Goal: Check status: Check status

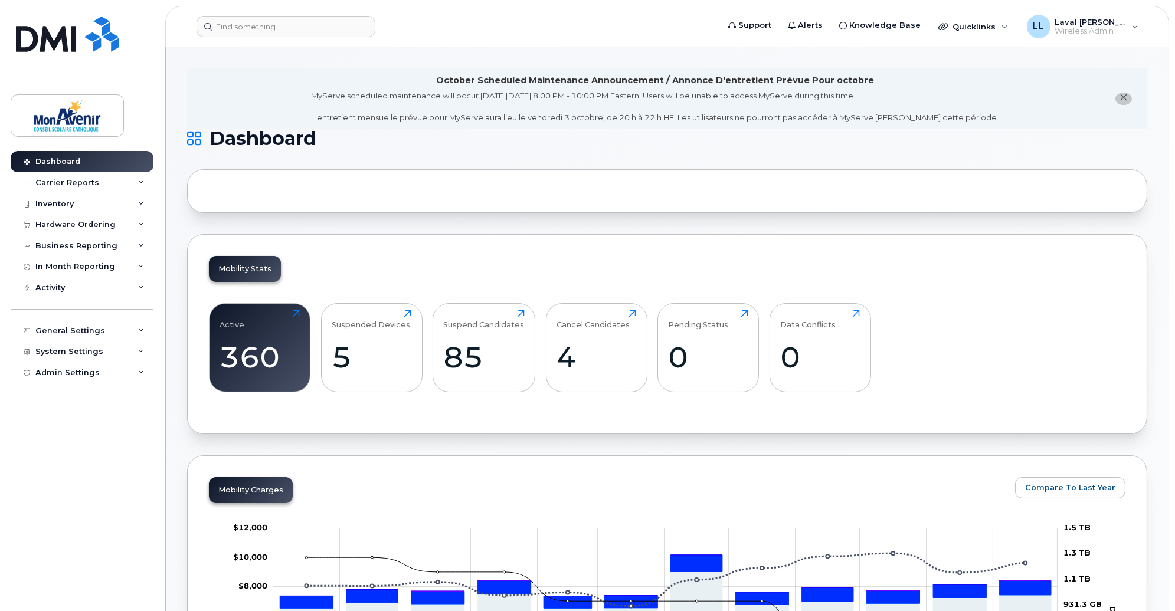
click at [68, 219] on div "Hardware Ordering" at bounding box center [82, 224] width 143 height 21
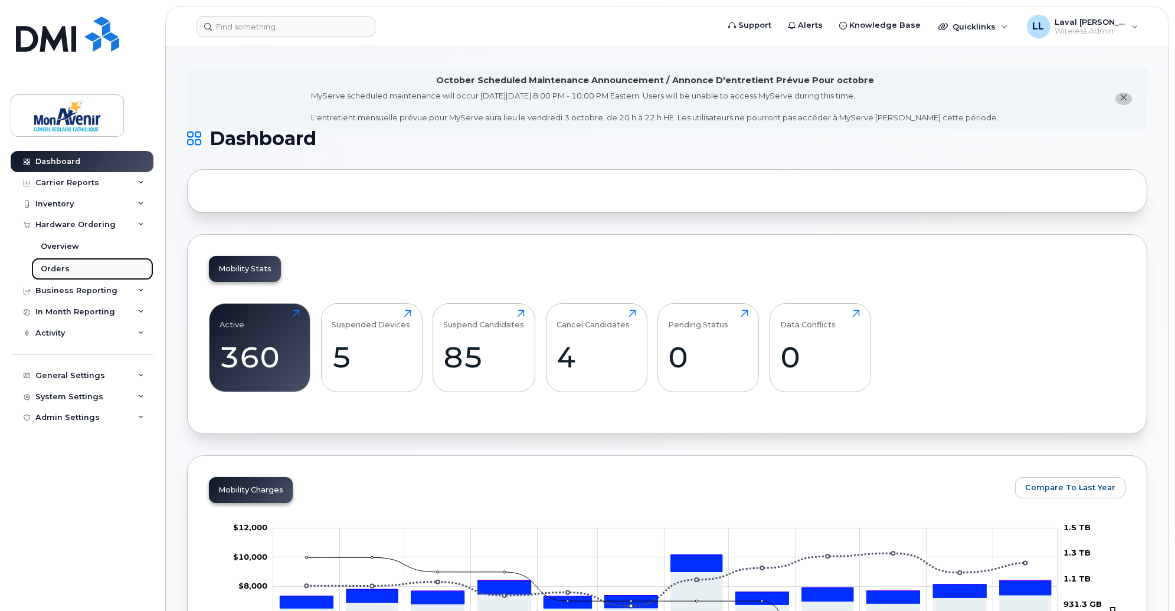
click at [60, 270] on div "Orders" at bounding box center [55, 269] width 29 height 11
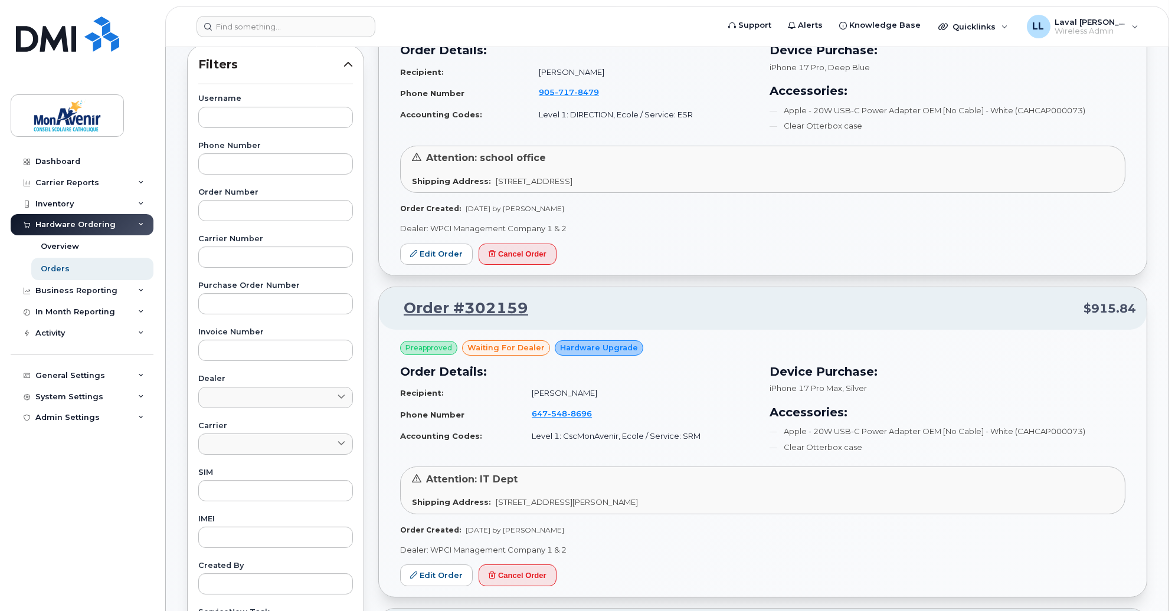
scroll to position [262, 0]
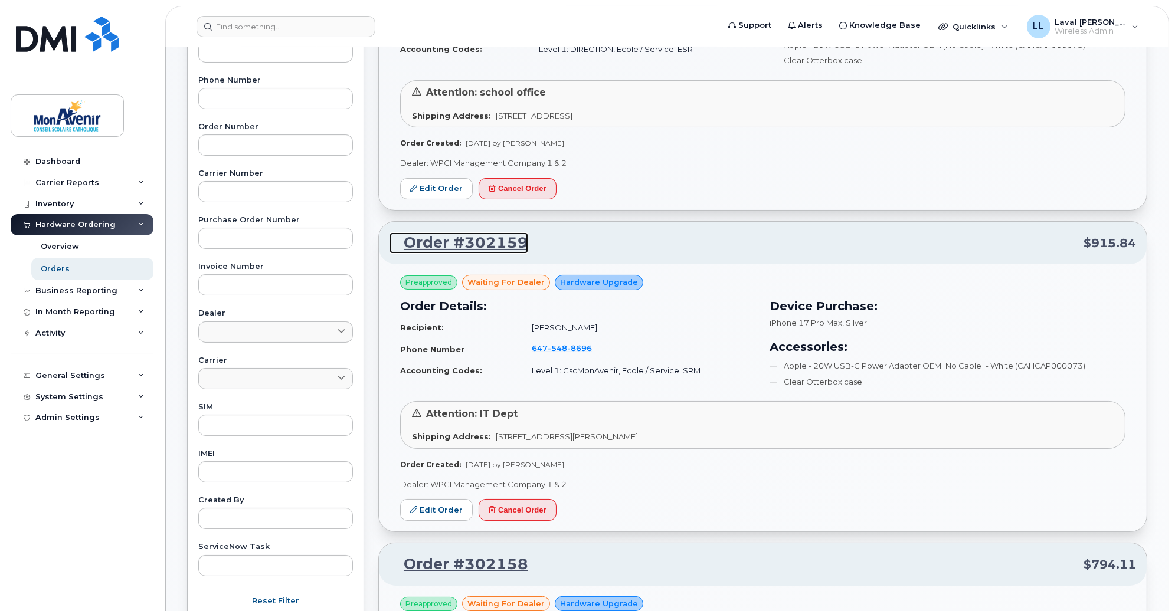
click at [479, 244] on link "Order #302159" at bounding box center [459, 243] width 139 height 21
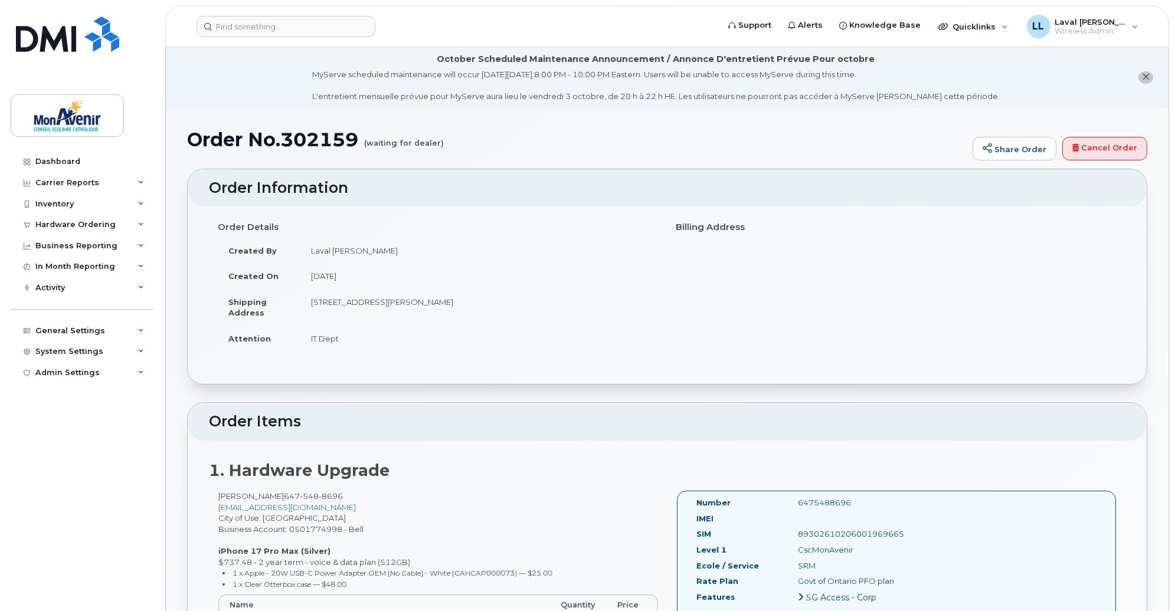
scroll to position [66, 0]
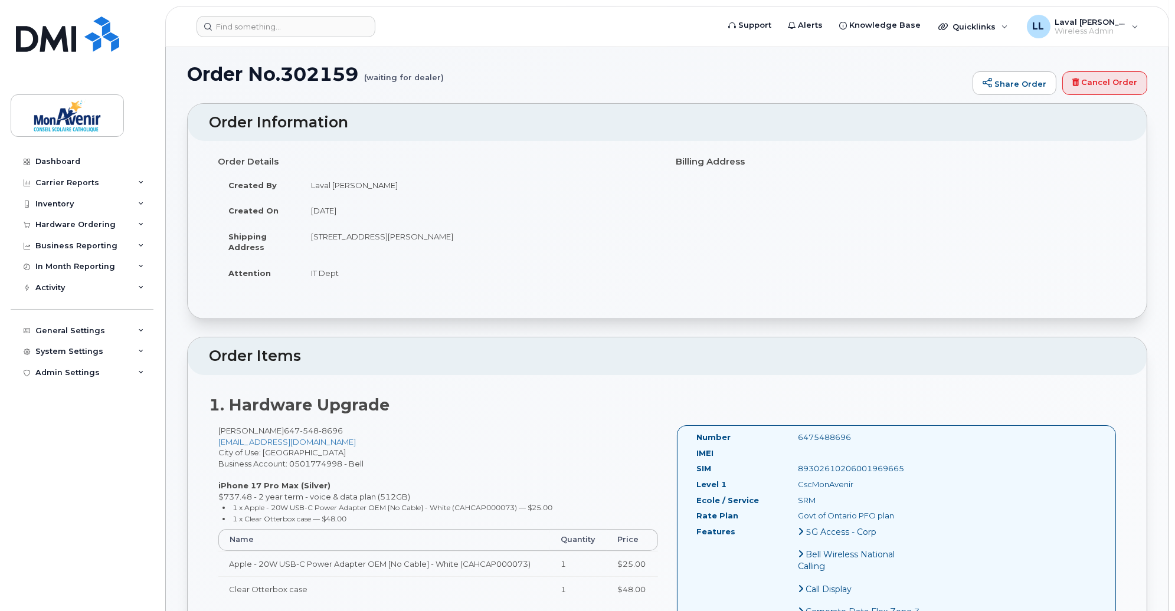
click at [526, 259] on td "[STREET_ADDRESS][PERSON_NAME]" at bounding box center [479, 242] width 358 height 37
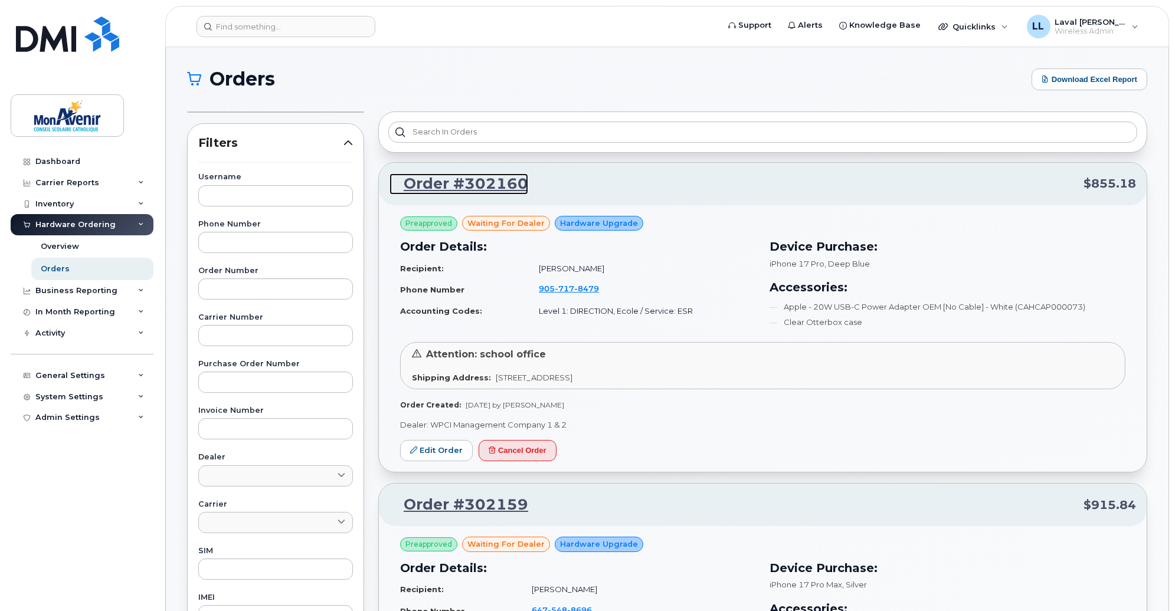
click at [467, 181] on link "Order #302160" at bounding box center [459, 184] width 139 height 21
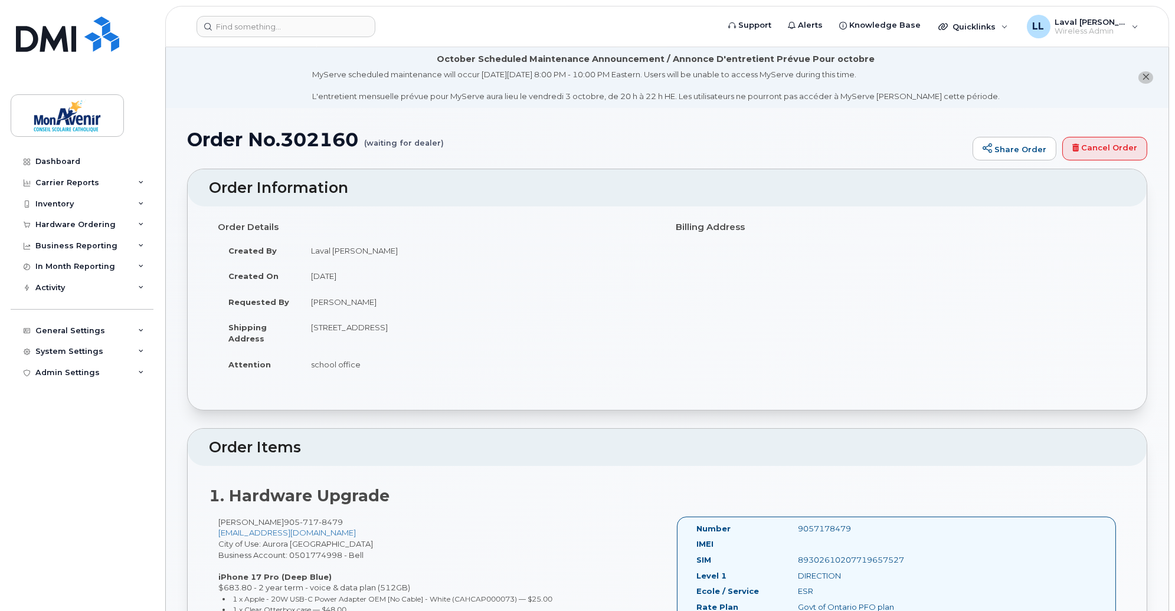
scroll to position [66, 0]
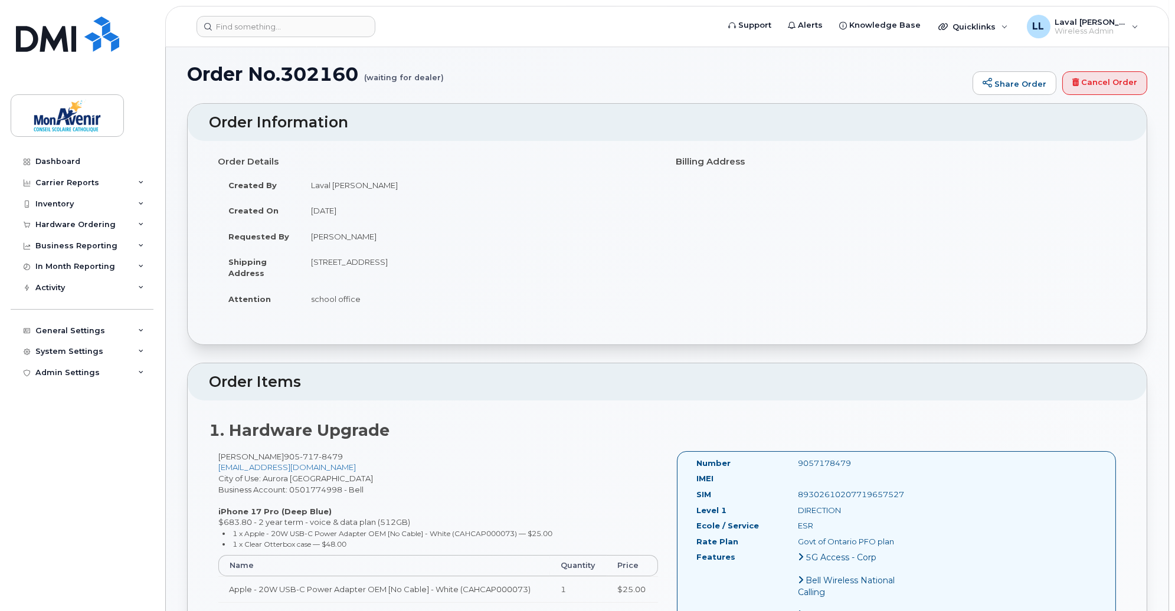
drag, startPoint x: 463, startPoint y: 95, endPoint x: 398, endPoint y: 97, distance: 64.4
click at [463, 95] on div "Order No.302160 (waiting for dealer) Share Order Cancel Order" at bounding box center [667, 84] width 960 height 40
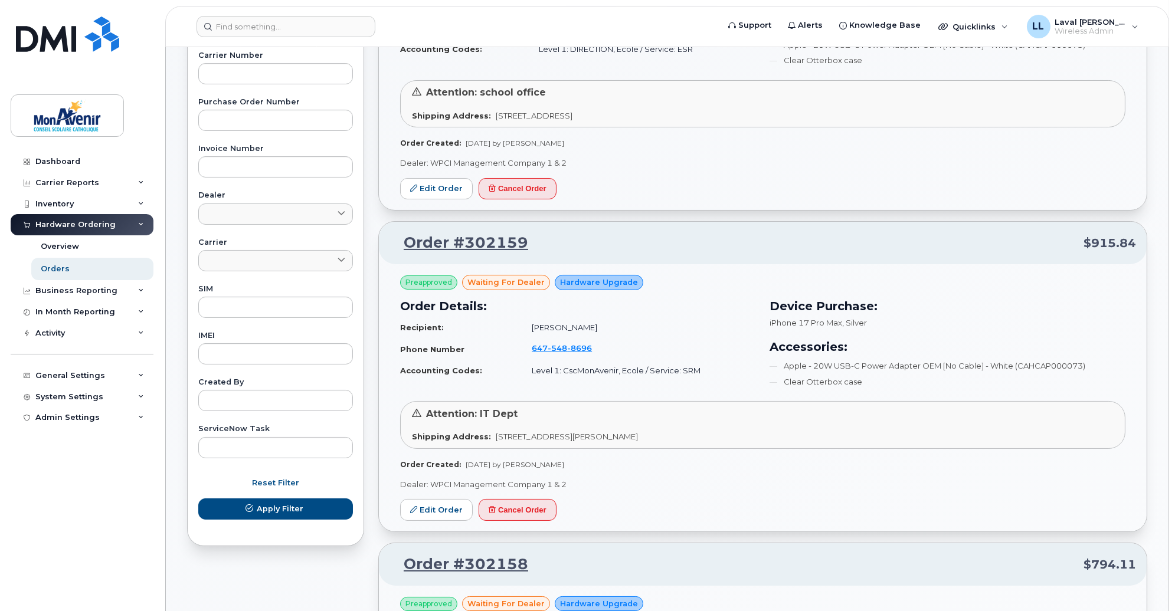
scroll to position [459, 0]
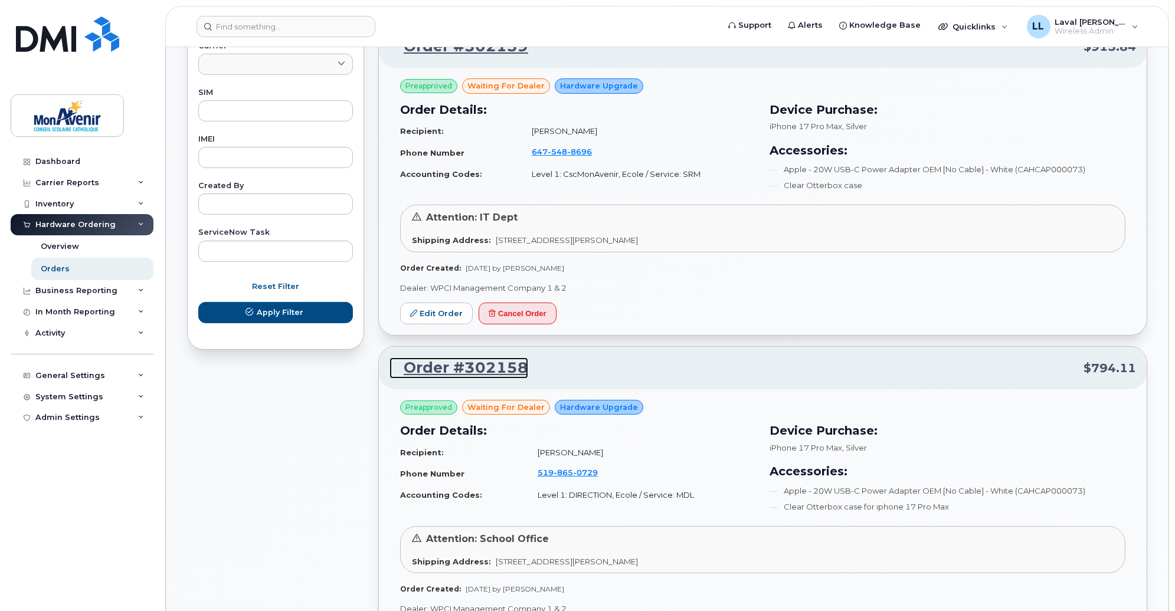
click at [482, 370] on link "Order #302158" at bounding box center [459, 368] width 139 height 21
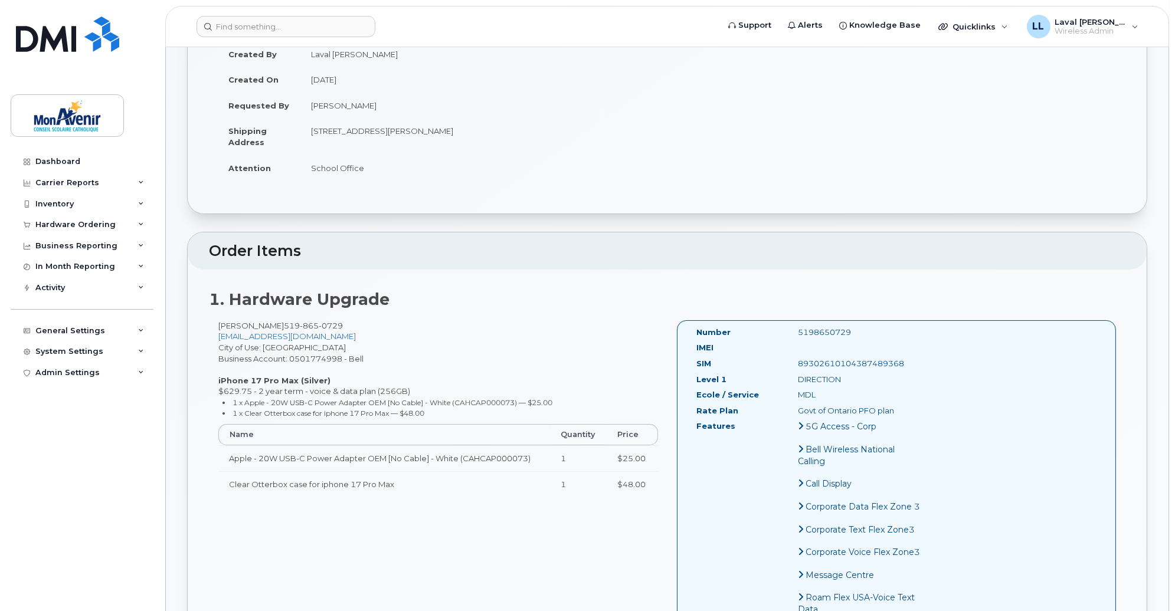
scroll to position [262, 0]
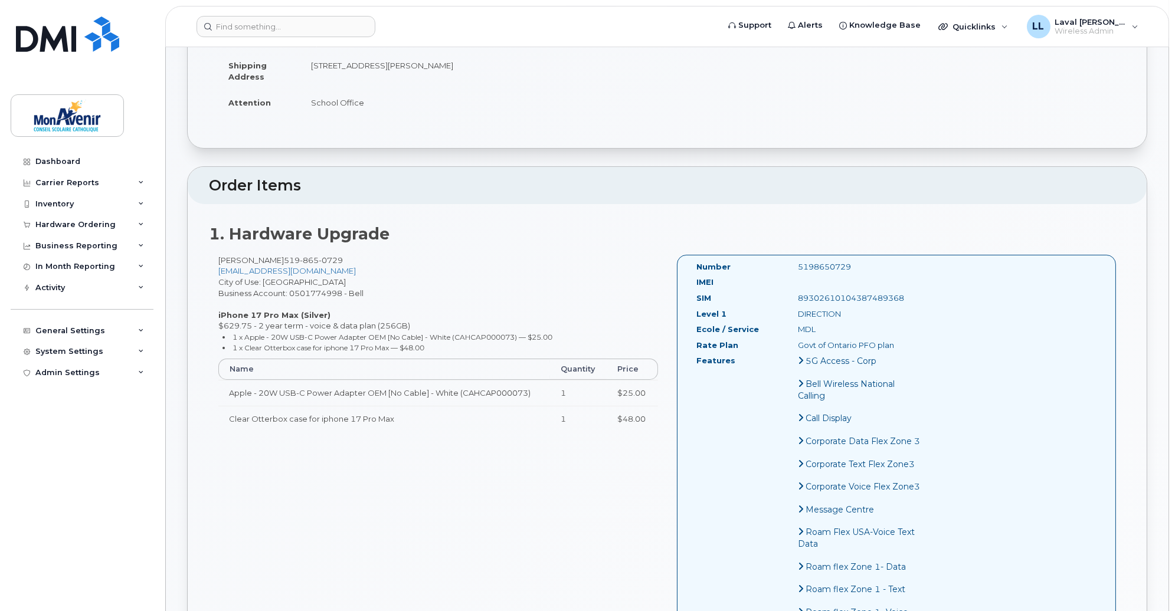
click at [411, 476] on div "[PERSON_NAME] [PHONE_NUMBER] [EMAIL_ADDRESS][DOMAIN_NAME] City of Use: [GEOGRAP…" at bounding box center [667, 588] width 917 height 666
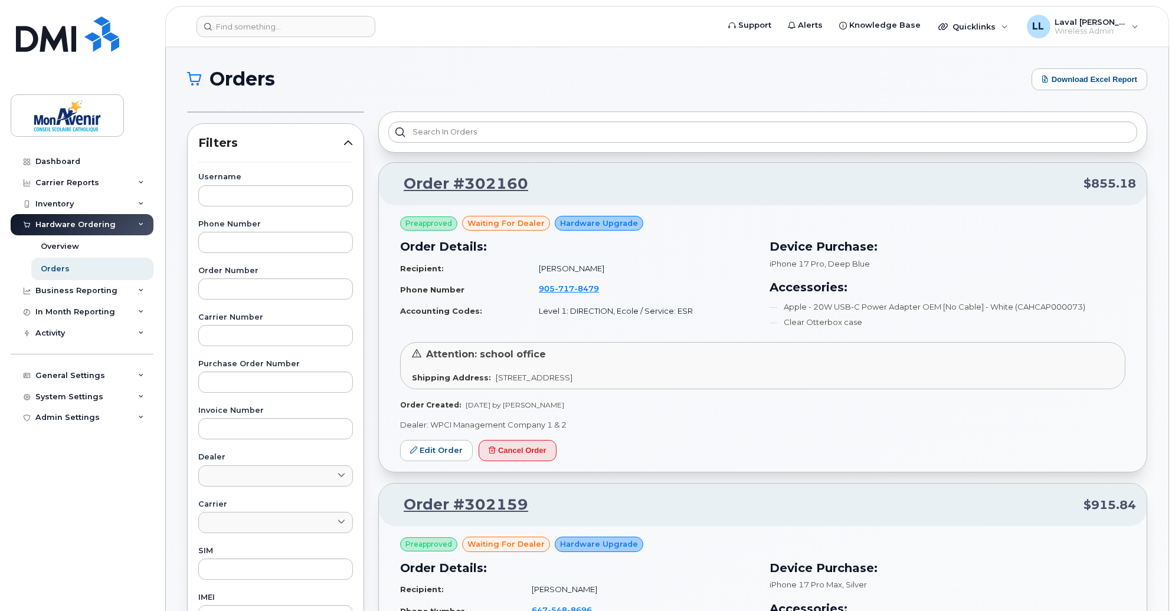
scroll to position [66, 0]
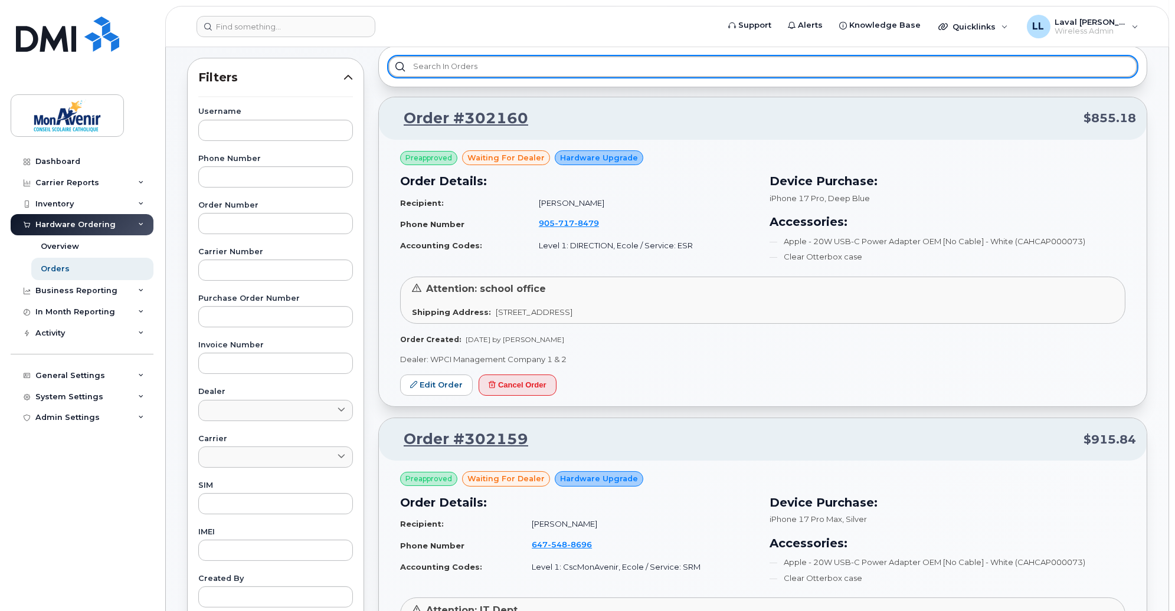
click at [455, 68] on input "text" at bounding box center [762, 66] width 749 height 21
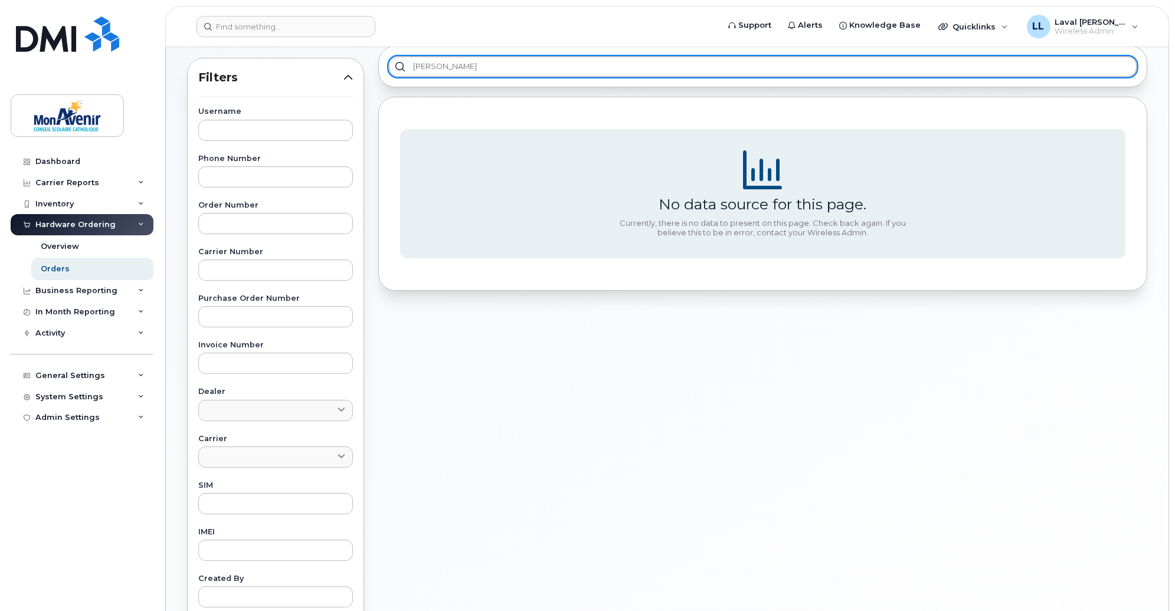
drag, startPoint x: 455, startPoint y: 69, endPoint x: 310, endPoint y: 91, distance: 146.8
click at [323, 87] on div "Filters Username Phone Number Order Number Carrier Number Purchase Order Number…" at bounding box center [667, 394] width 974 height 711
type input "belai"
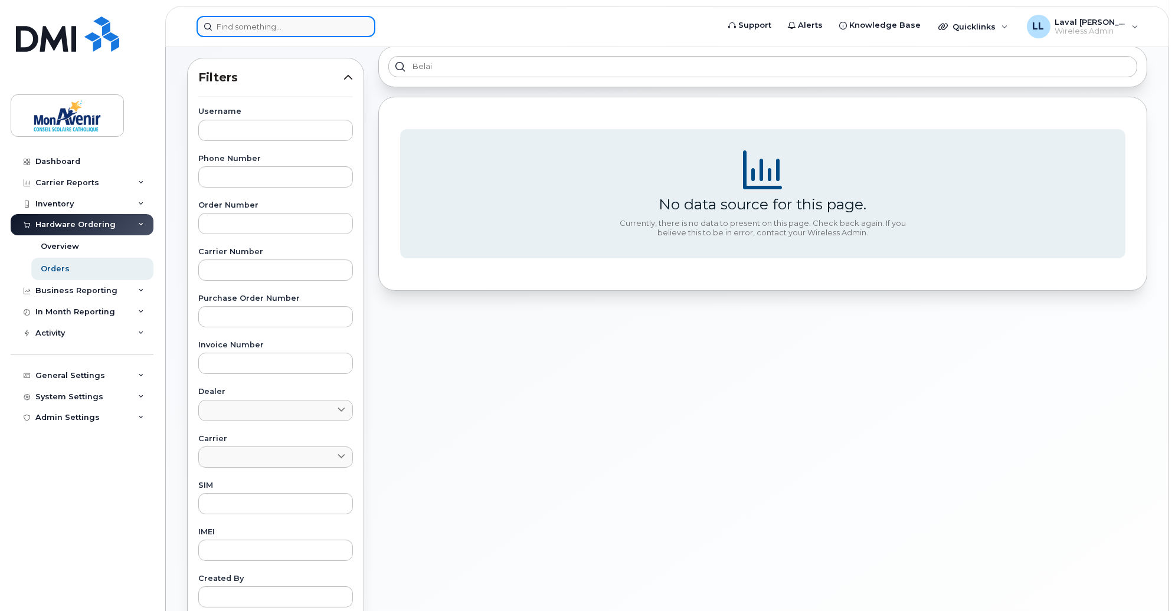
click at [243, 24] on input at bounding box center [286, 26] width 179 height 21
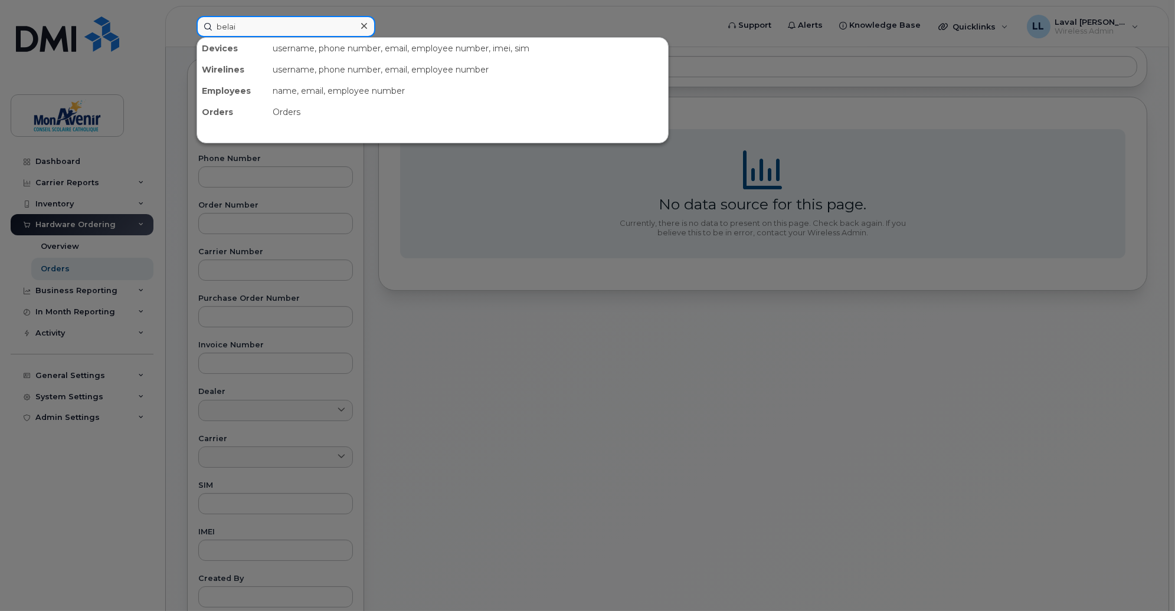
type input "belai"
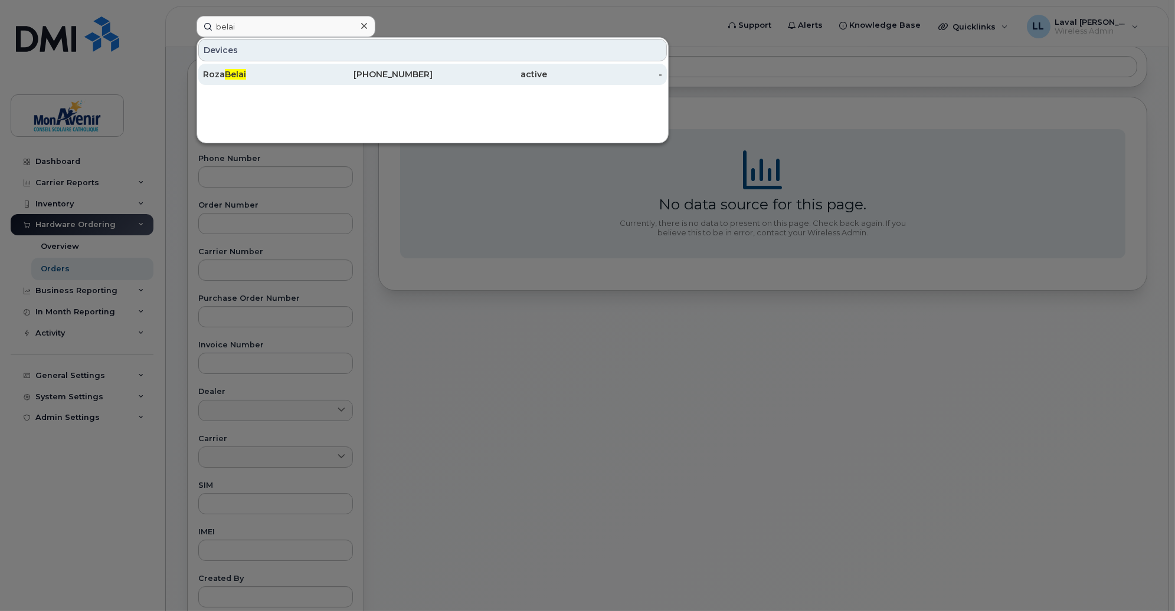
click at [251, 74] on div "Roza Belai" at bounding box center [260, 74] width 115 height 12
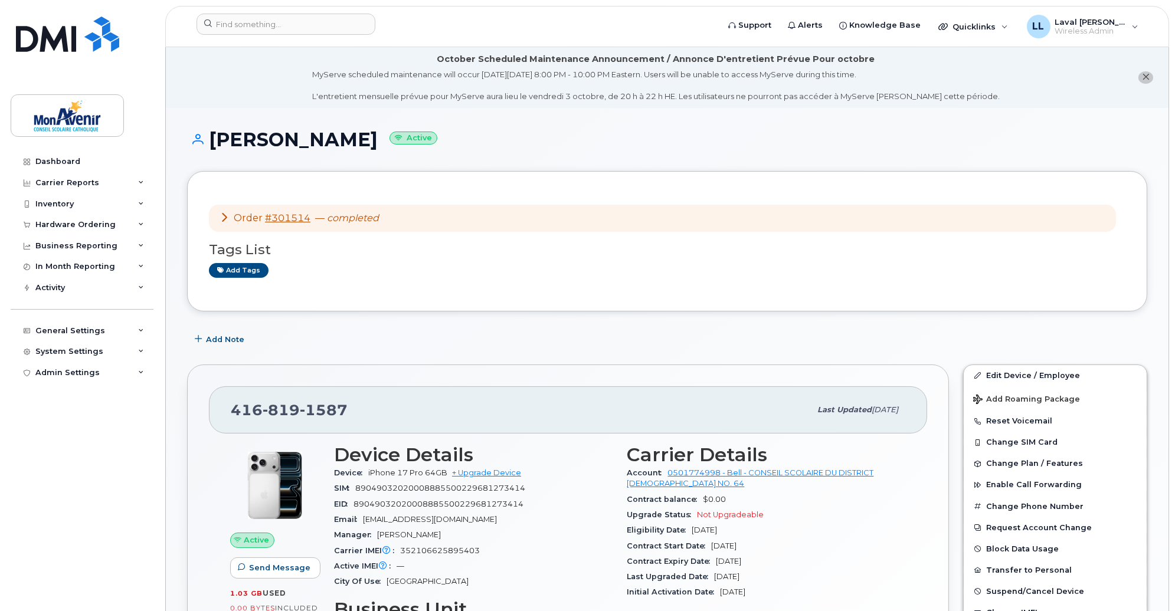
scroll to position [66, 0]
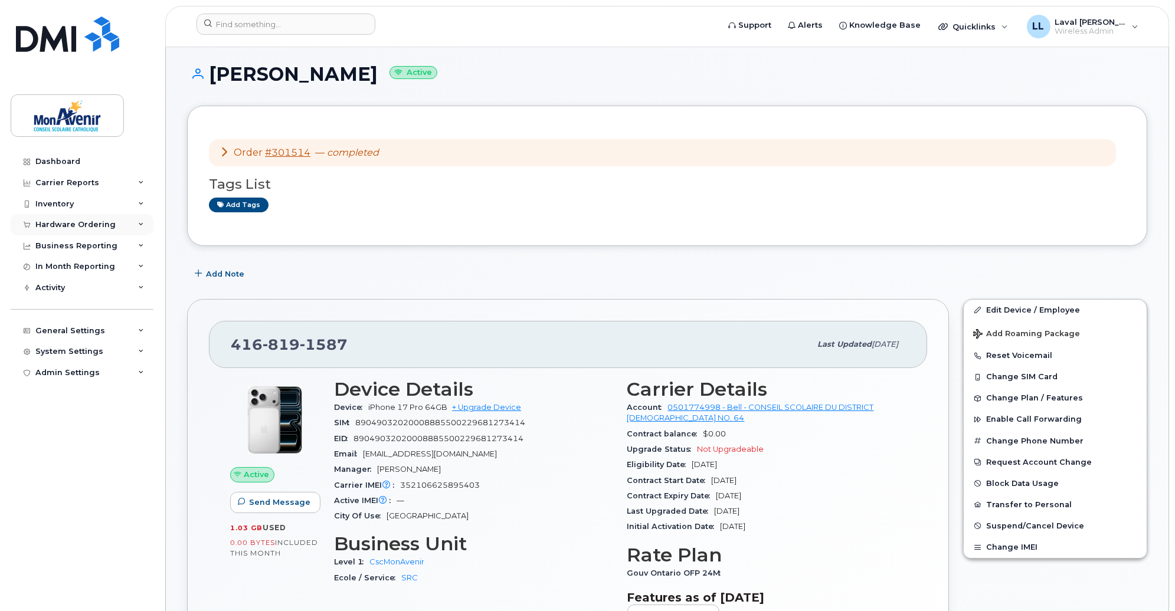
click at [74, 228] on div "Hardware Ordering" at bounding box center [75, 224] width 80 height 9
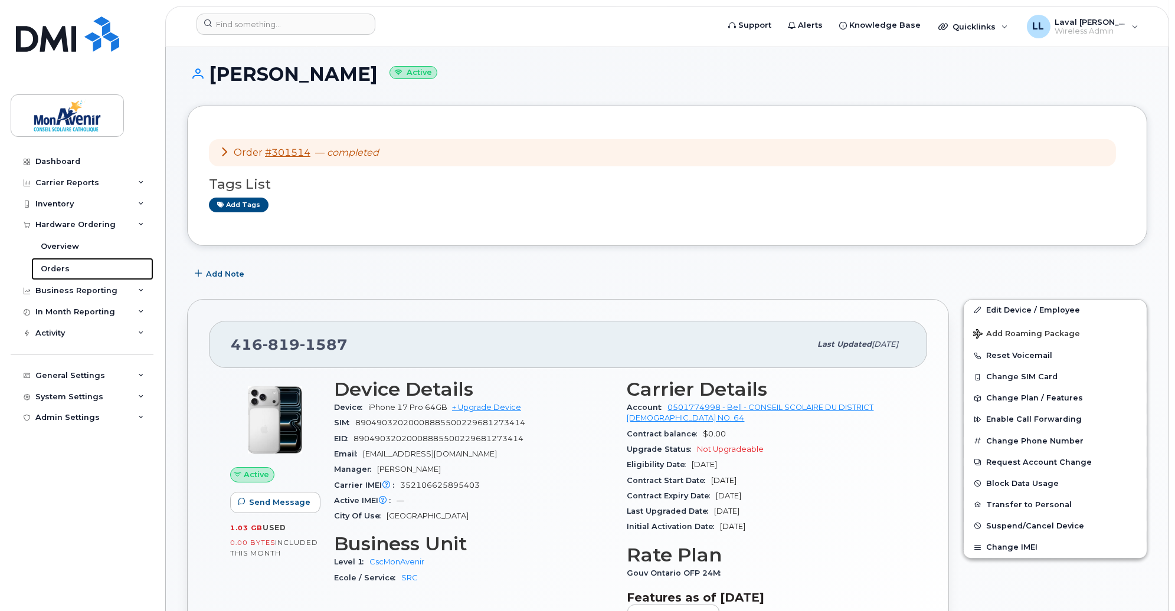
drag, startPoint x: 51, startPoint y: 270, endPoint x: 3, endPoint y: 286, distance: 50.4
click at [51, 269] on div "Orders" at bounding box center [55, 269] width 29 height 11
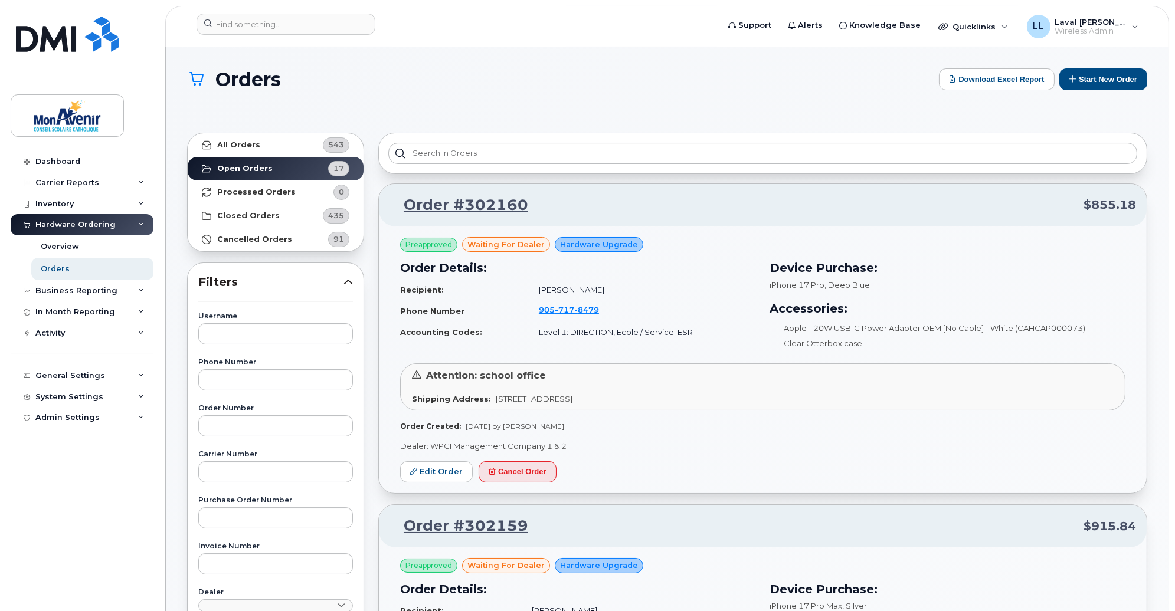
drag, startPoint x: 876, startPoint y: 469, endPoint x: 887, endPoint y: 463, distance: 12.7
click at [876, 469] on div "Preapproved waiting for dealer Hardware Upgrade Order Details: Recipient: Marc …" at bounding box center [763, 360] width 768 height 267
click at [279, 237] on strong "Cancelled Orders" at bounding box center [254, 239] width 75 height 9
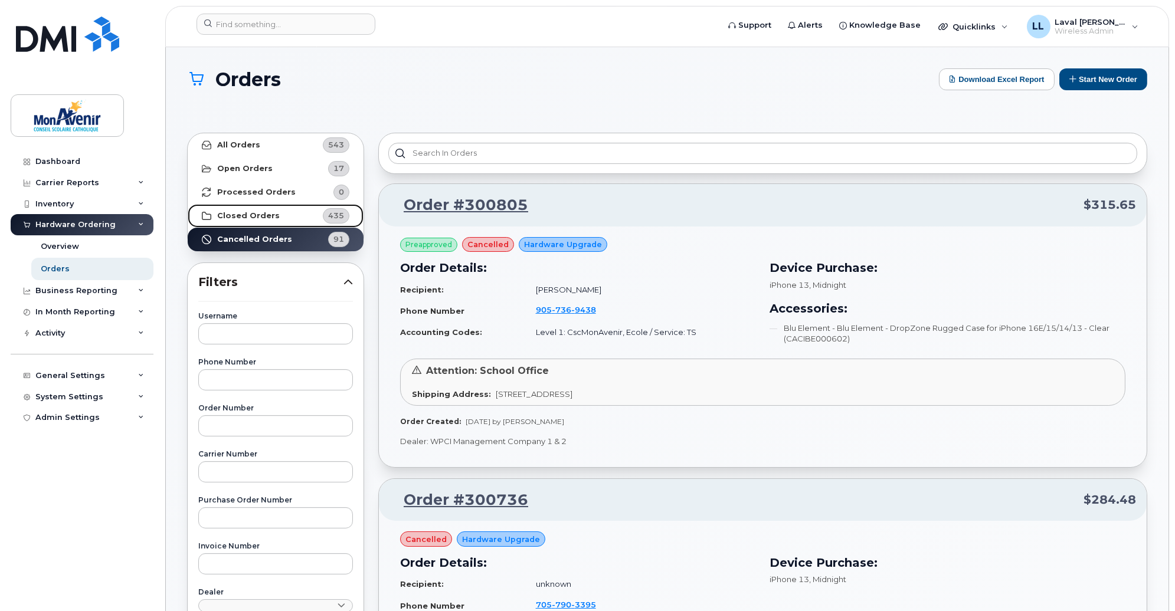
click at [268, 217] on strong "Closed Orders" at bounding box center [248, 215] width 63 height 9
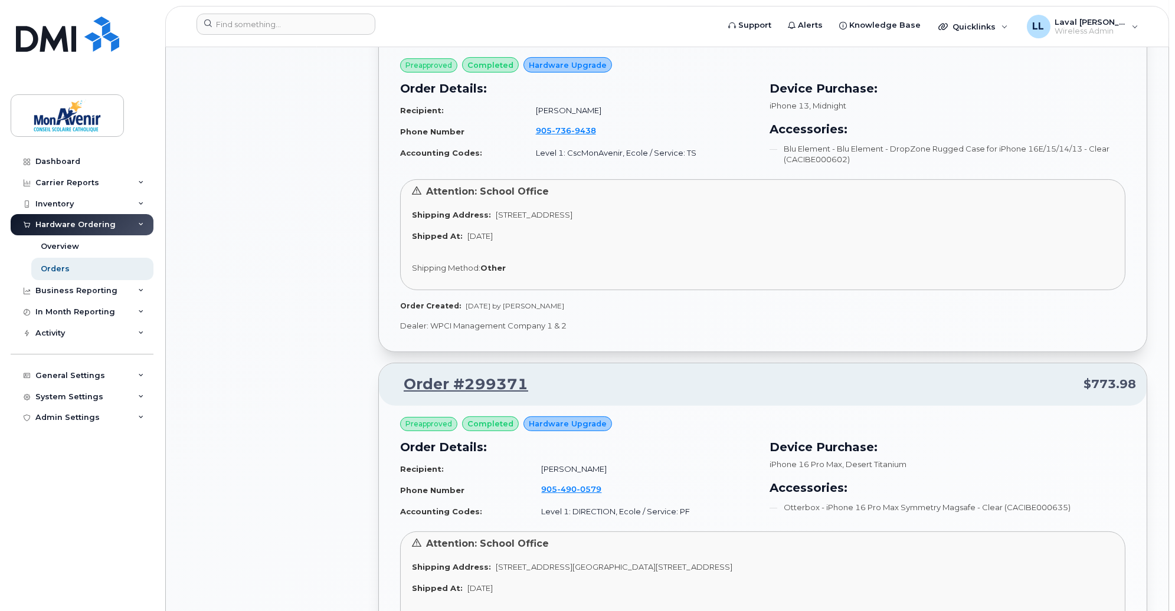
scroll to position [852, 0]
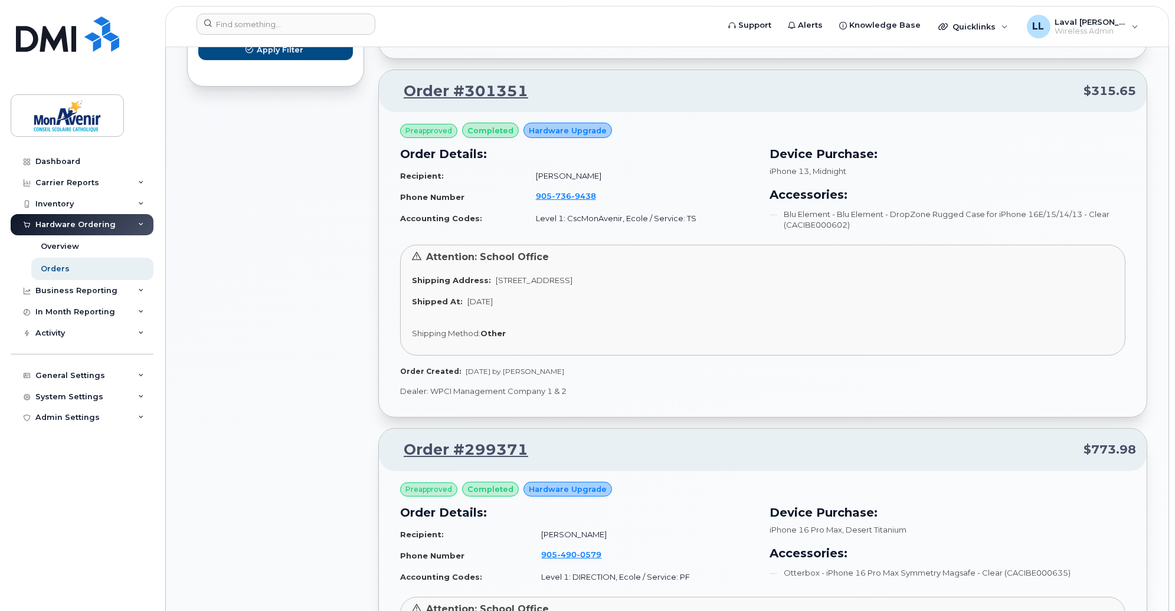
drag, startPoint x: 623, startPoint y: 182, endPoint x: 532, endPoint y: 184, distance: 90.3
click at [532, 184] on td "Cathleen Iwanowski" at bounding box center [640, 176] width 231 height 21
copy td "Cathleen Iwanowski"
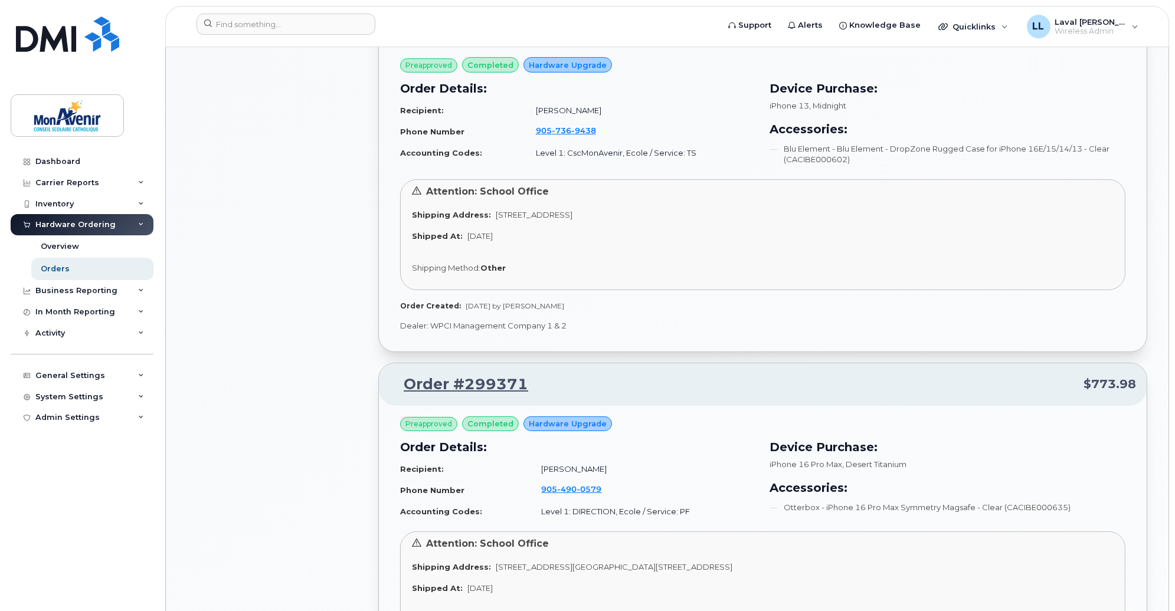
scroll to position [787, 0]
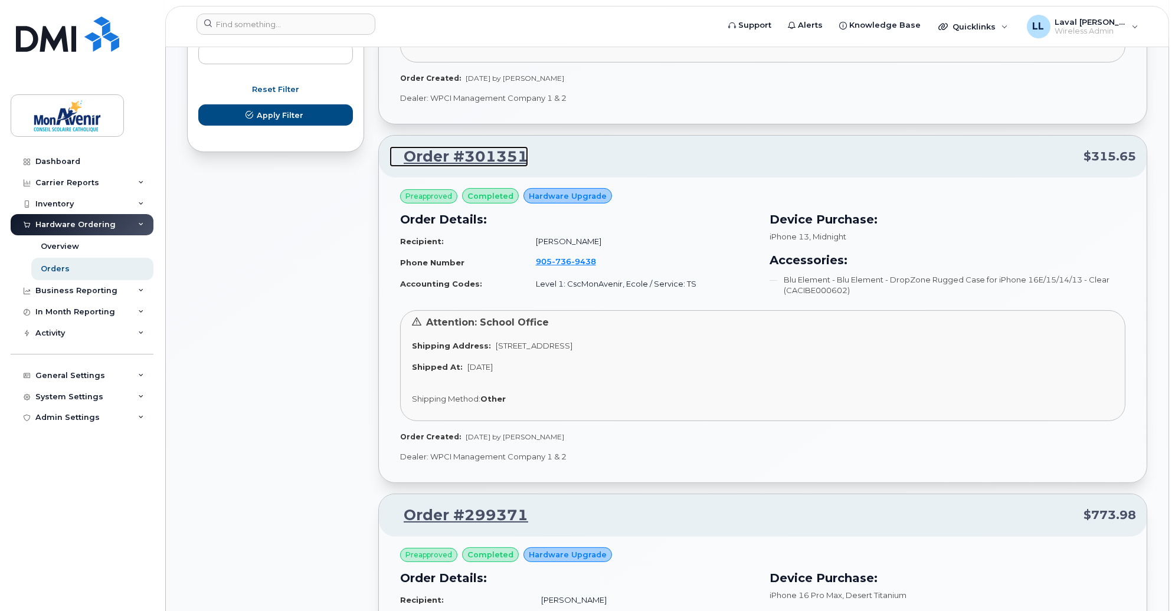
click at [463, 156] on link "Order #301351" at bounding box center [459, 156] width 139 height 21
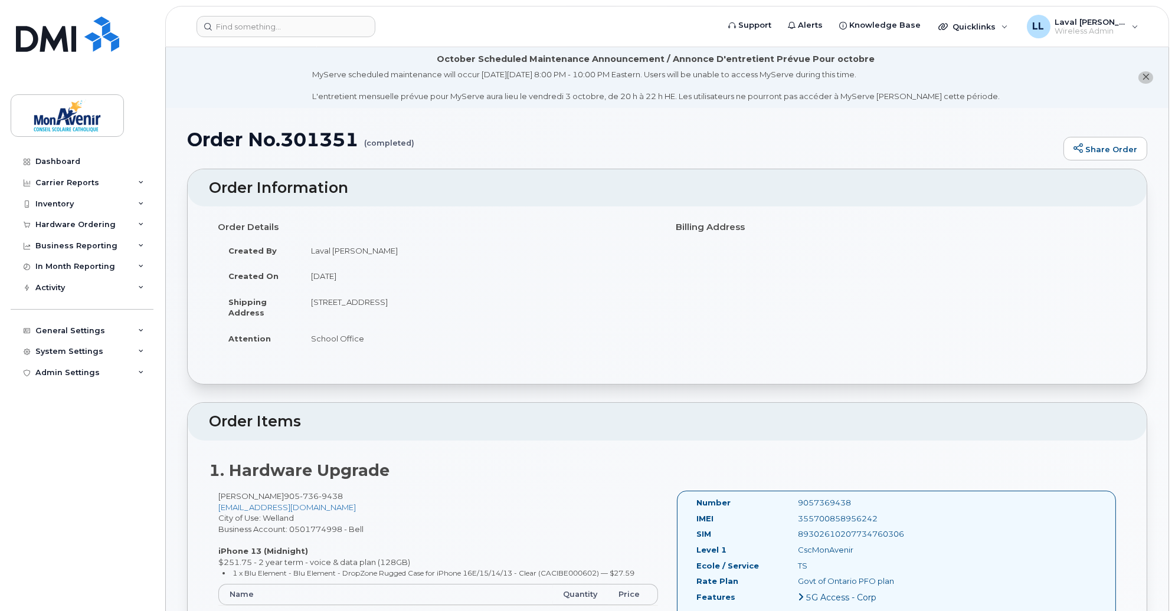
scroll to position [66, 0]
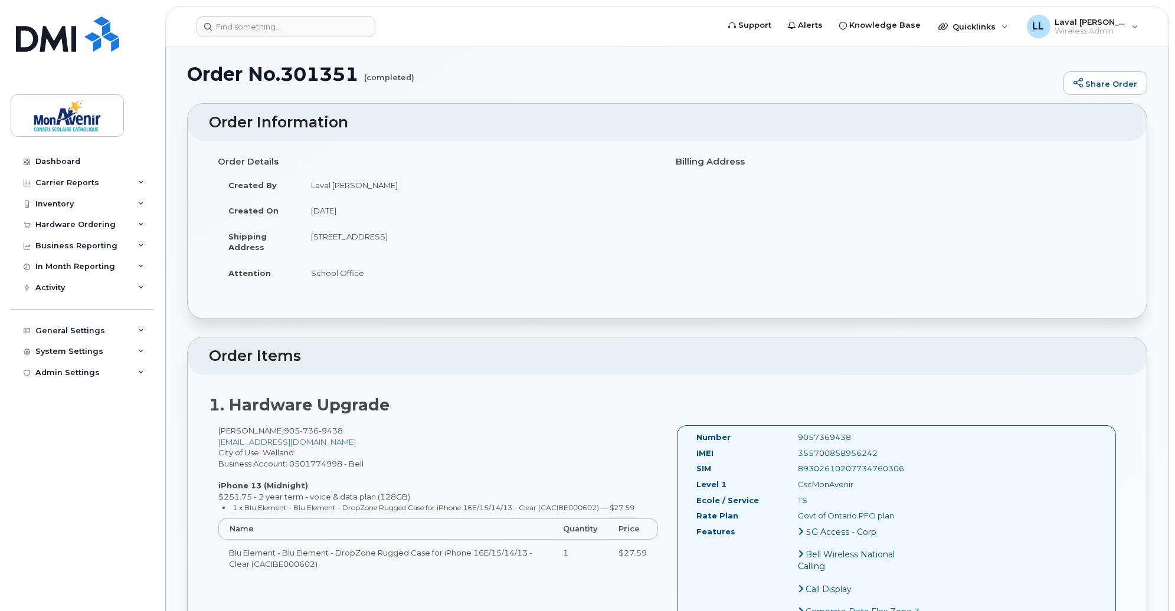
drag, startPoint x: 866, startPoint y: 457, endPoint x: 787, endPoint y: 457, distance: 79.1
click at [789, 457] on div "355700858956242" at bounding box center [860, 453] width 142 height 11
copy div "355700858956242"
drag, startPoint x: 777, startPoint y: 476, endPoint x: 784, endPoint y: 476, distance: 7.1
click at [777, 476] on div "SIM 89302610207734760306" at bounding box center [809, 471] width 243 height 16
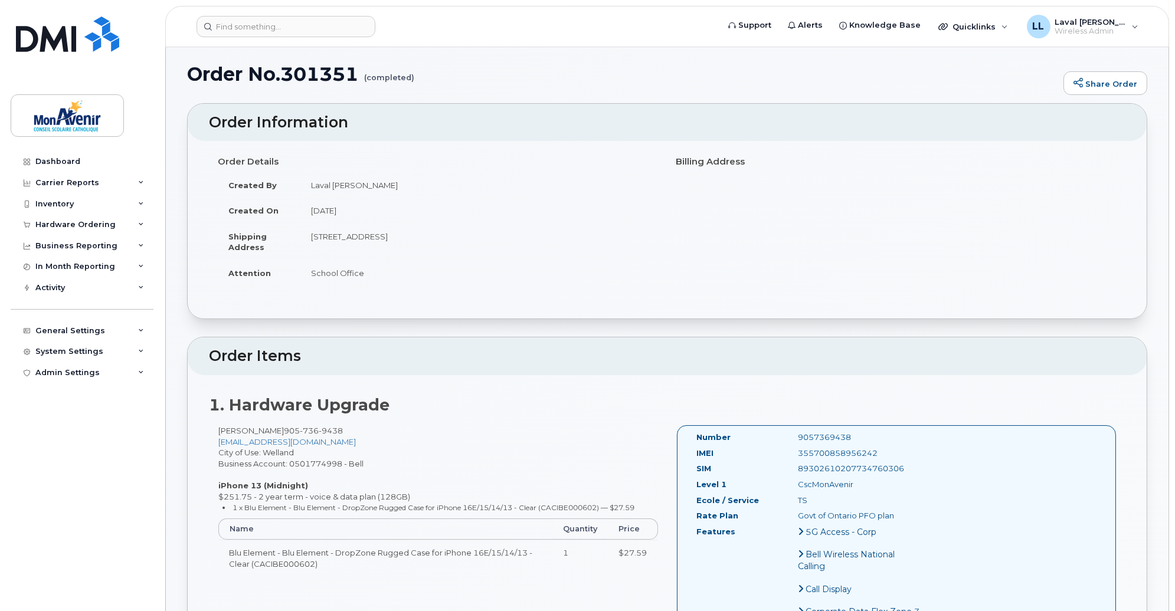
drag, startPoint x: 896, startPoint y: 474, endPoint x: 786, endPoint y: 467, distance: 110.0
click at [789, 467] on div "89302610207734760306" at bounding box center [860, 468] width 142 height 11
copy div "89302610207734760306"
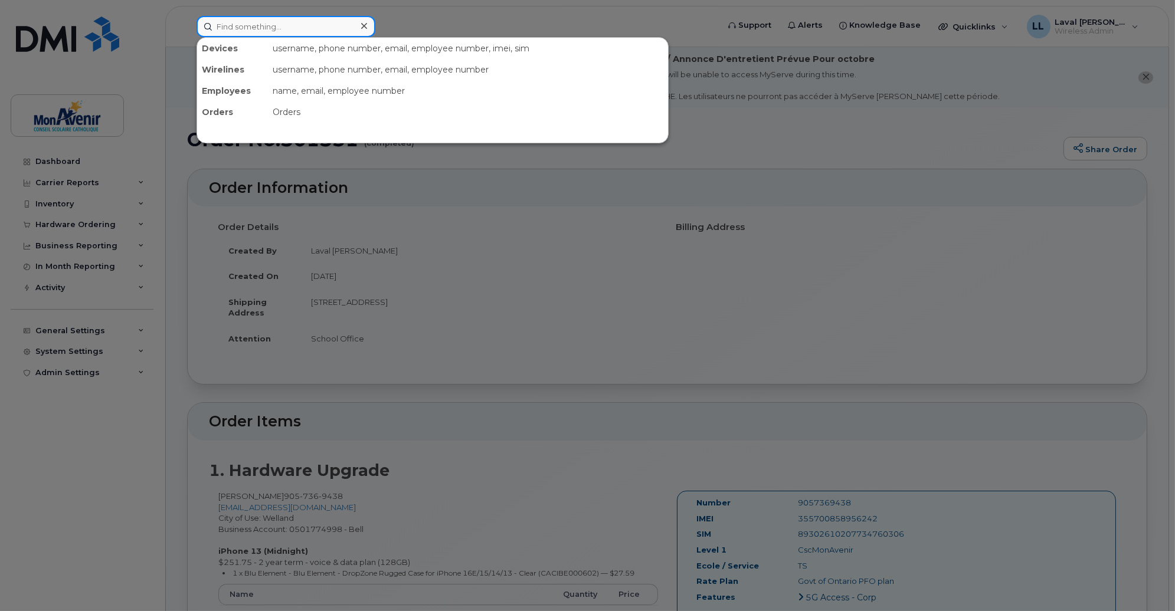
click at [253, 28] on input at bounding box center [286, 26] width 179 height 21
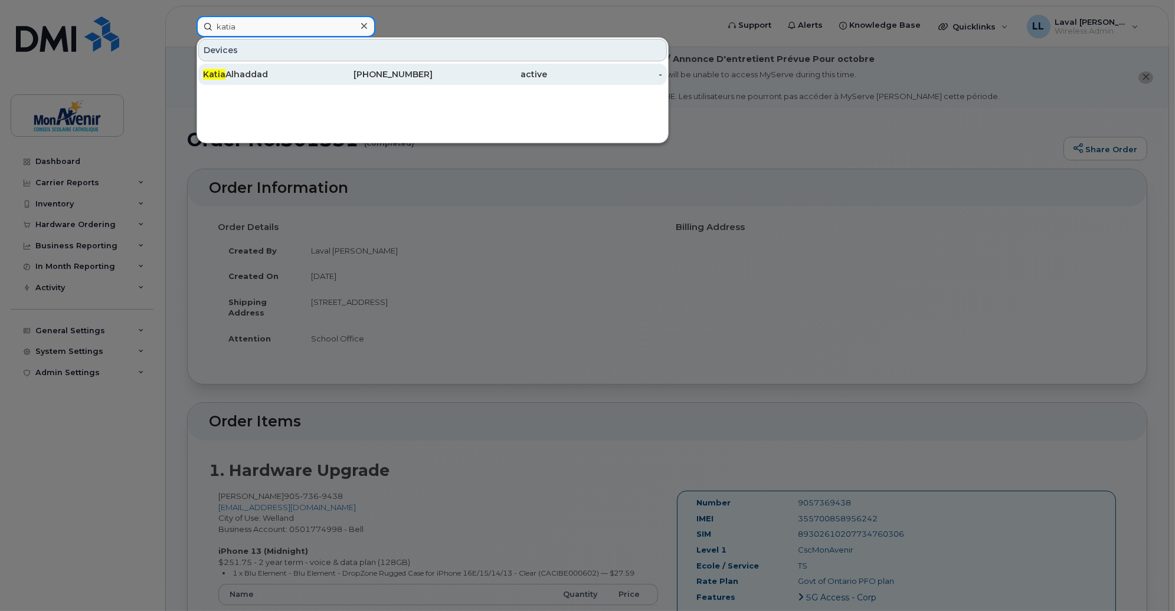
type input "katia"
click at [234, 71] on div "Katia Alhaddad" at bounding box center [260, 74] width 115 height 12
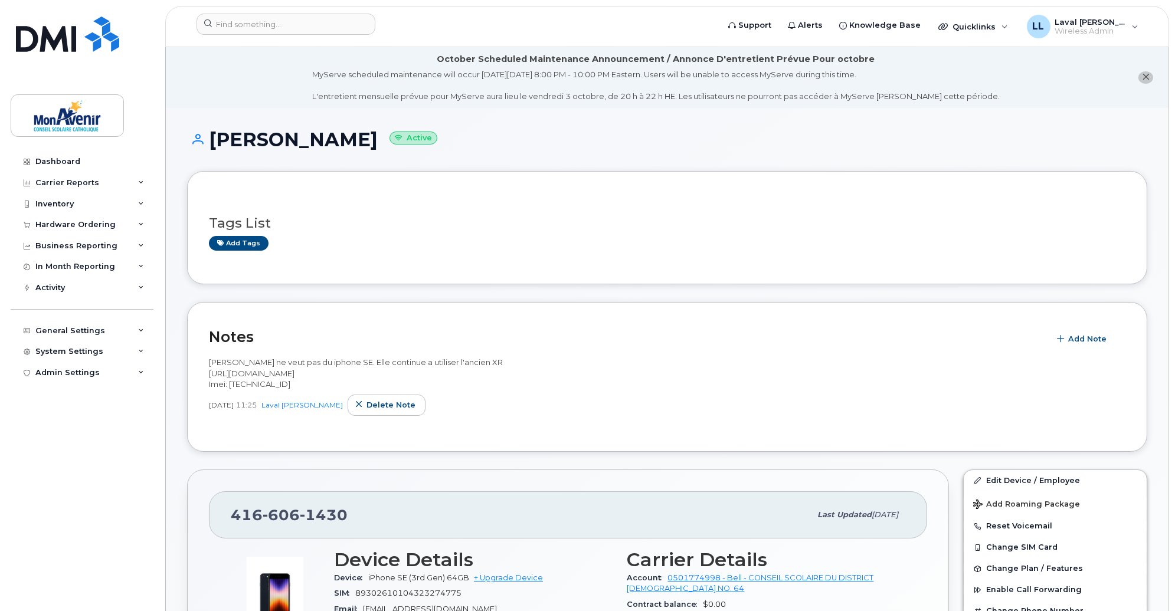
click at [96, 482] on div "Dashboard Carrier Reports Monthly Billing Data Pooling Average Costing Accounti…" at bounding box center [84, 372] width 146 height 443
